Goal: Check status: Check status

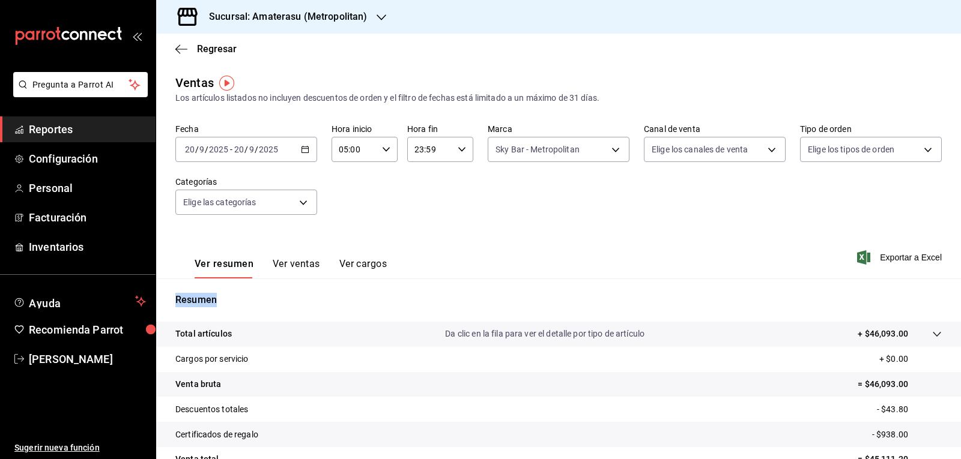
click at [304, 149] on \(Stroke\) "button" at bounding box center [305, 148] width 7 height 1
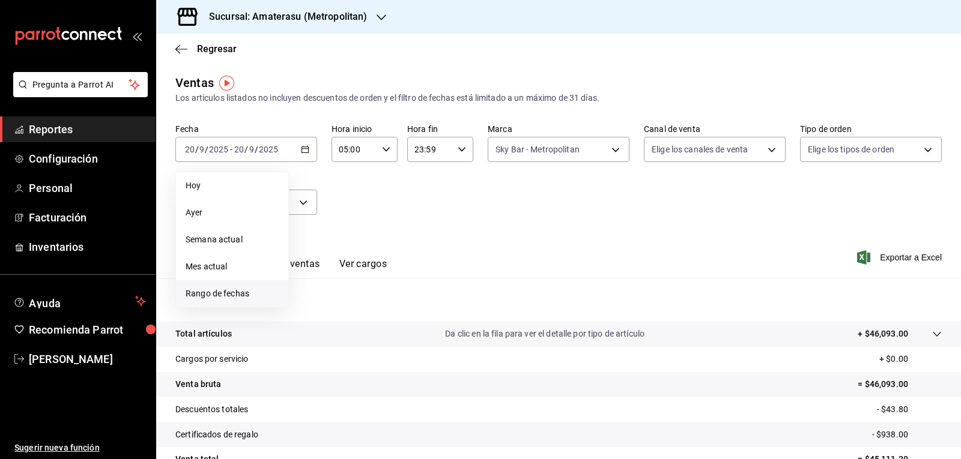
click at [267, 292] on span "Rango de fechas" at bounding box center [232, 294] width 93 height 13
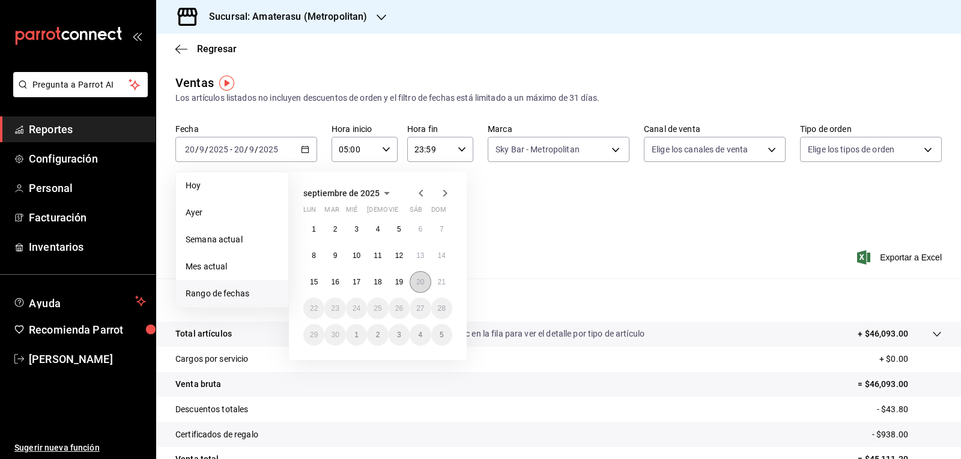
click at [425, 283] on button "20" at bounding box center [420, 282] width 21 height 22
click at [444, 279] on abbr "21" at bounding box center [442, 282] width 8 height 8
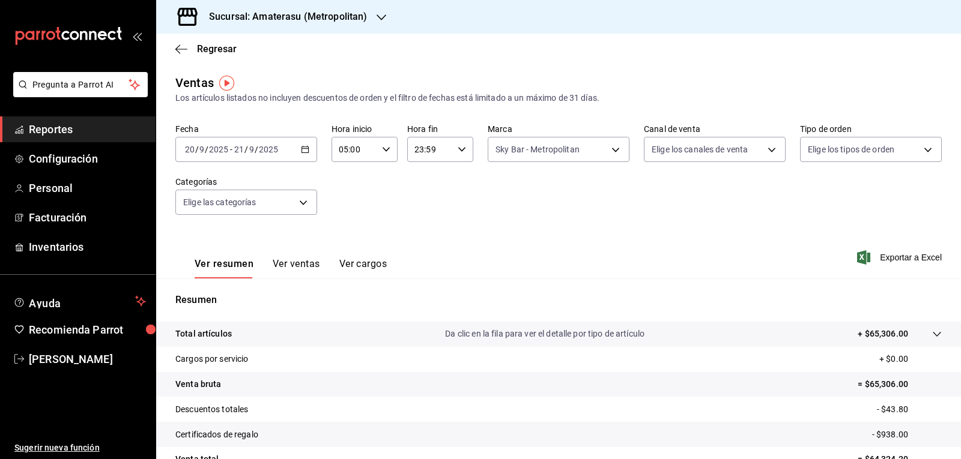
click at [456, 158] on div "23:59 Hora fin" at bounding box center [440, 149] width 66 height 25
click at [421, 207] on span "05" at bounding box center [421, 209] width 14 height 10
type input "05:59"
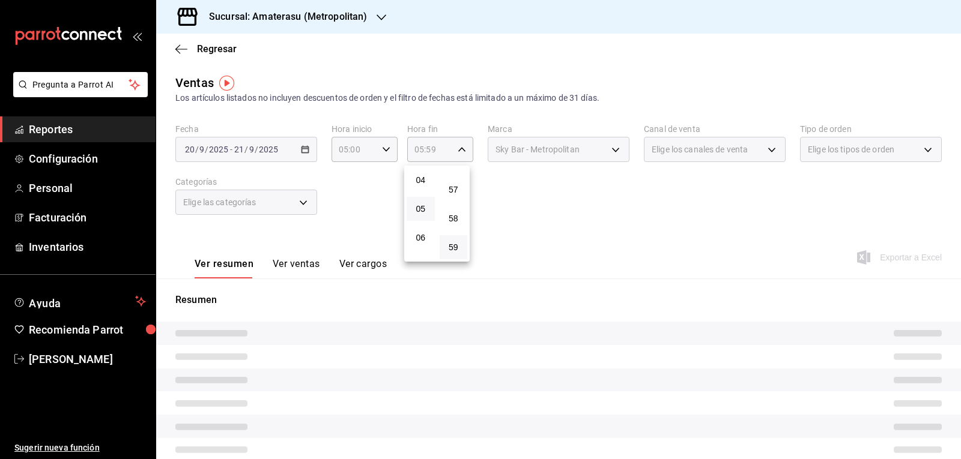
click at [574, 193] on div at bounding box center [480, 229] width 961 height 459
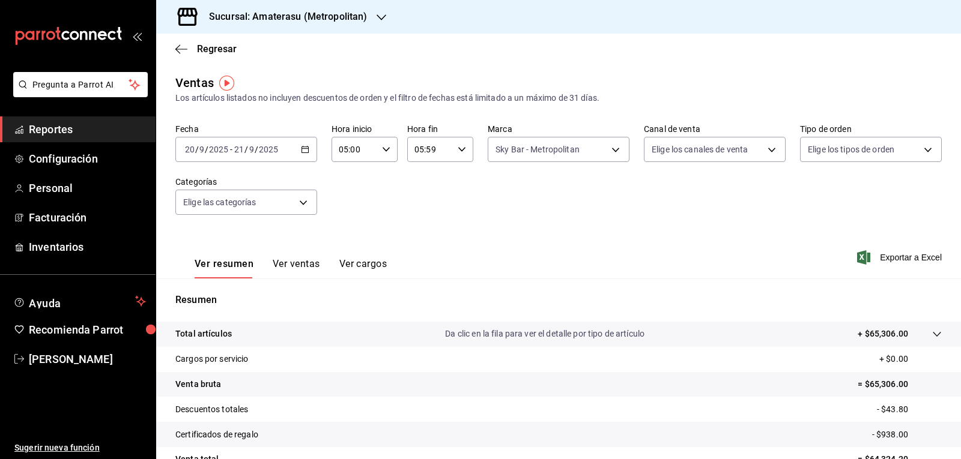
click at [570, 193] on div "Fecha [DATE] [DATE] - [DATE] [DATE] Hora inicio 05:00 Hora inicio Hora fin 05:5…" at bounding box center [558, 177] width 766 height 106
click at [512, 149] on body "Pregunta a Parrot AI Reportes Configuración Personal Facturación Inventarios Ay…" at bounding box center [480, 229] width 961 height 459
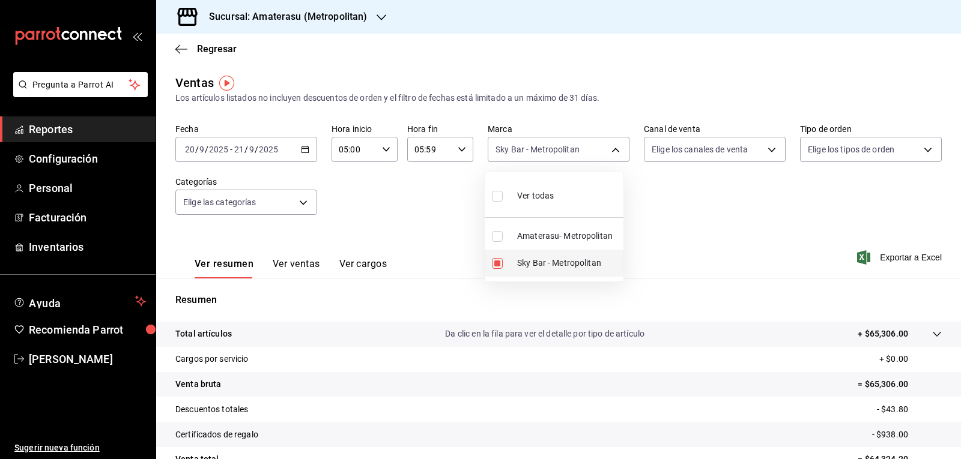
click at [500, 264] on input "checkbox" at bounding box center [497, 263] width 11 height 11
checkbox input "false"
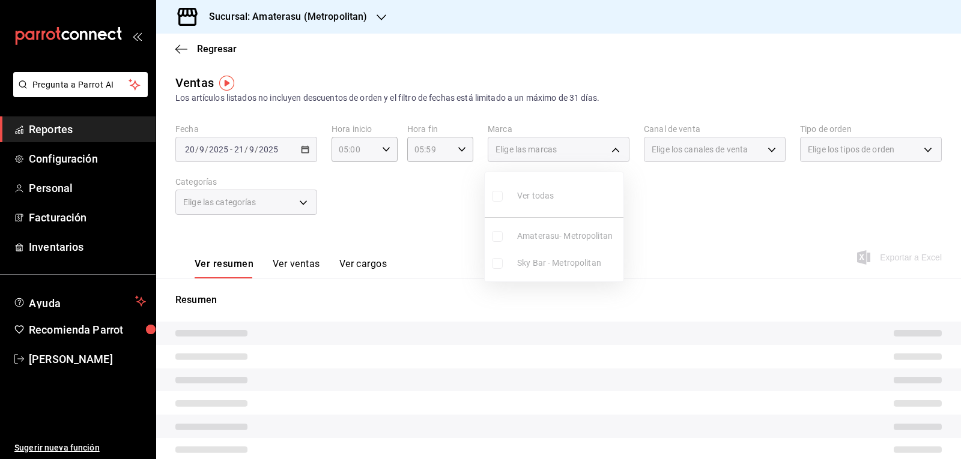
click at [494, 238] on ul "Ver todas Amaterasu- Metropolitan Sky Bar - Metropolitan" at bounding box center [554, 226] width 139 height 109
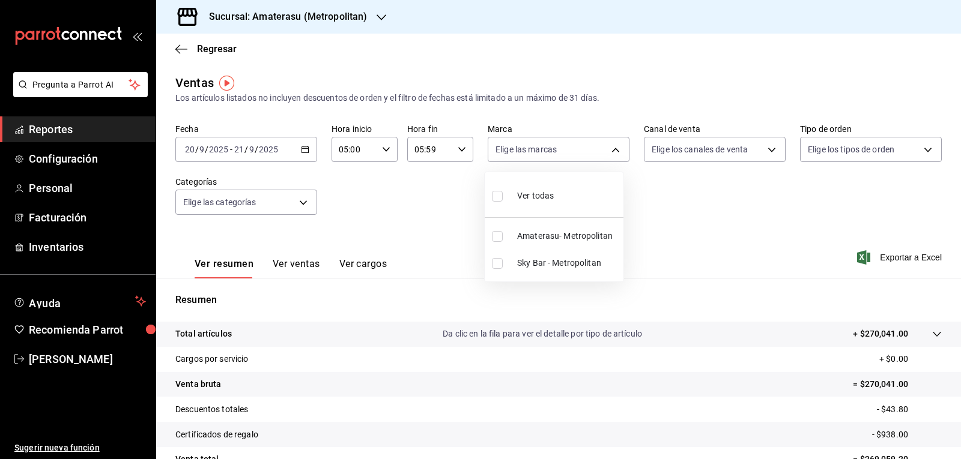
click at [494, 238] on input "checkbox" at bounding box center [497, 236] width 11 height 11
checkbox input "true"
type input "e4cd7fcb-d45b-43ae-a99f-ad4ccfcd9032"
click at [681, 241] on div at bounding box center [480, 229] width 961 height 459
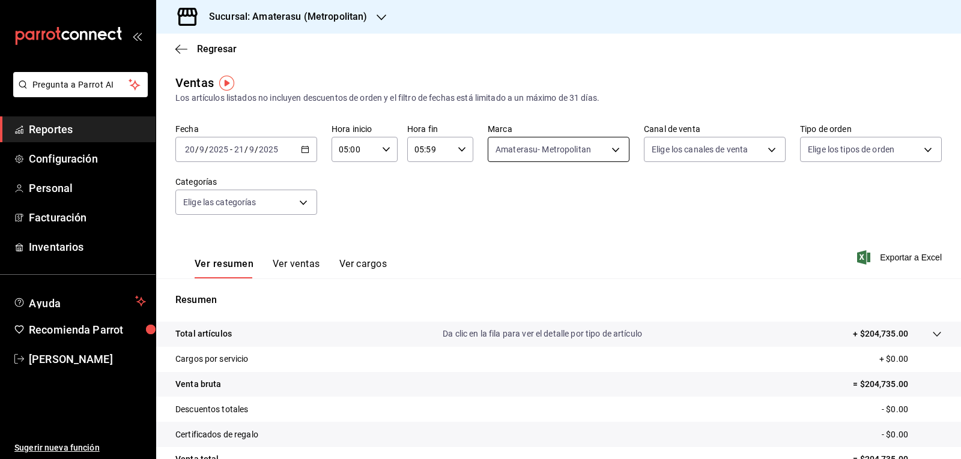
click at [524, 142] on body "Pregunta a Parrot AI Reportes Configuración Personal Facturación Inventarios Ay…" at bounding box center [480, 229] width 961 height 459
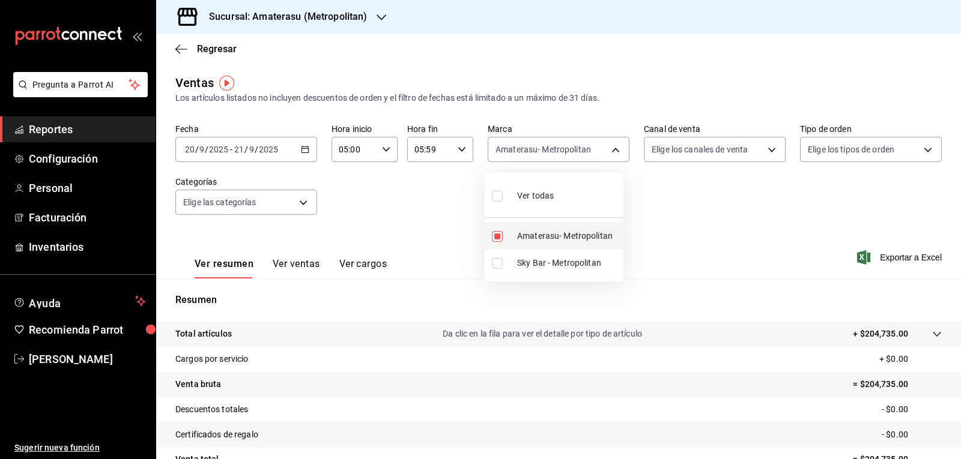
click at [500, 238] on input "checkbox" at bounding box center [497, 236] width 11 height 11
checkbox input "false"
click at [498, 271] on li "Sky Bar - Metropolitan" at bounding box center [554, 263] width 139 height 27
type input "f3afaab8-8c3d-4e49-a299-af9bdf6027b2"
checkbox input "true"
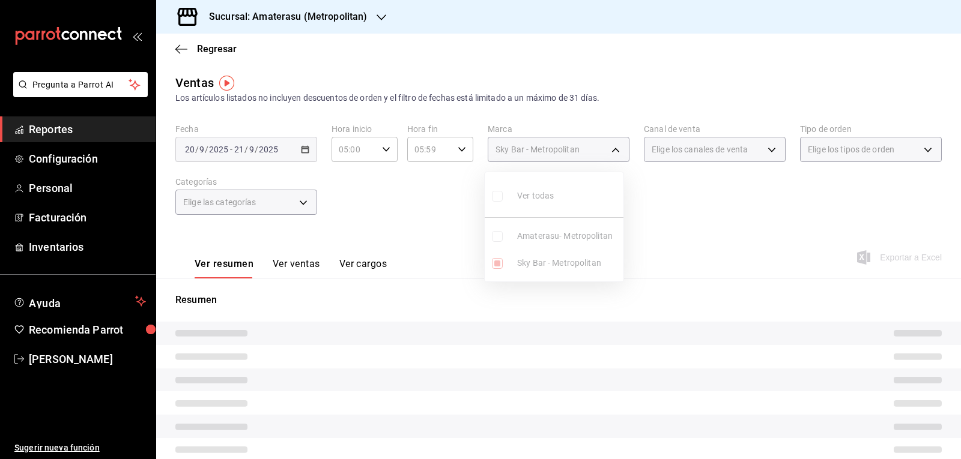
click at [694, 244] on div at bounding box center [480, 229] width 961 height 459
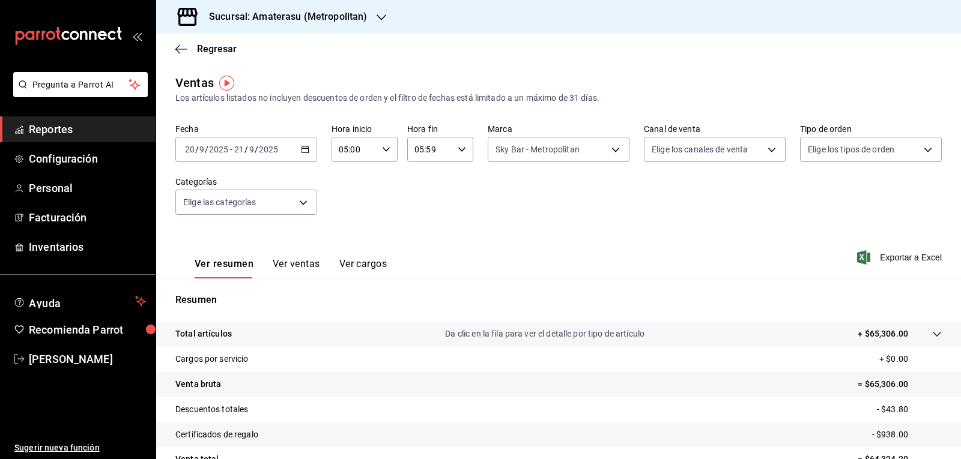
click at [694, 244] on div "Ver todas Amaterasu- Metropolitan Sky Bar - Metropolitan" at bounding box center [480, 229] width 961 height 459
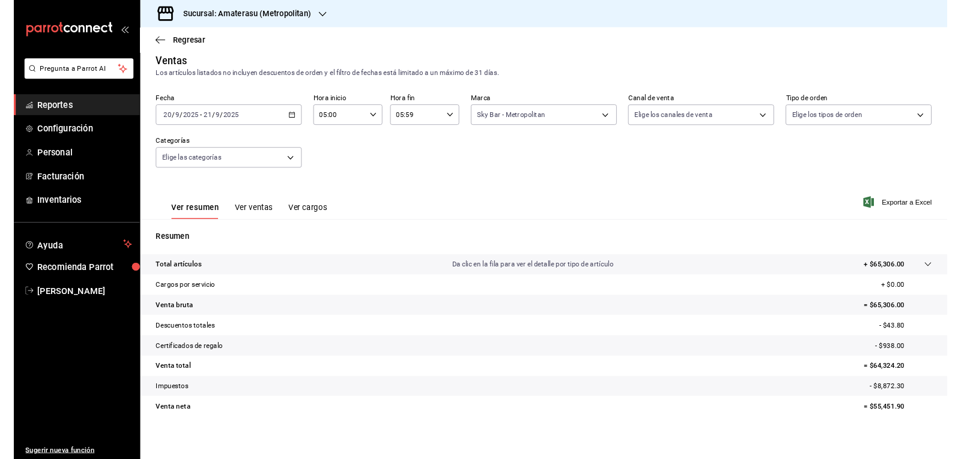
scroll to position [8, 0]
